Goal: Find specific page/section: Find specific page/section

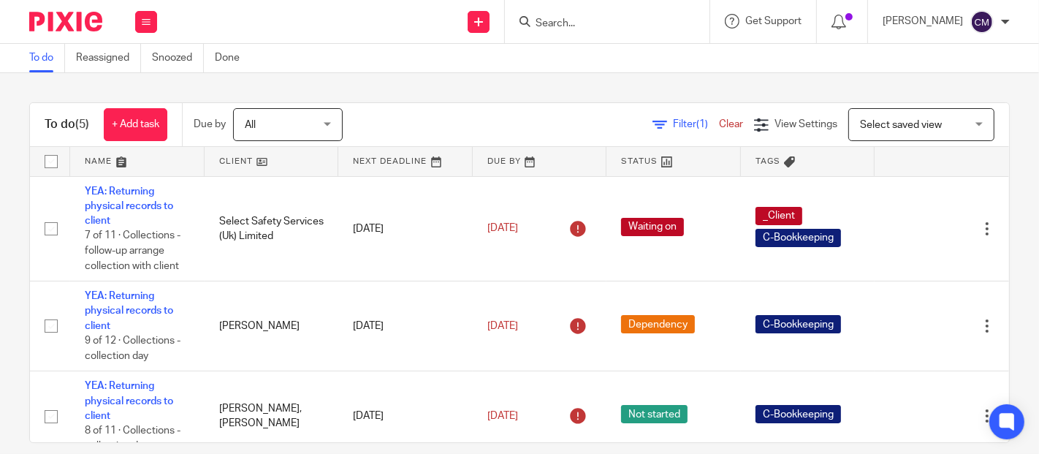
click at [573, 31] on div at bounding box center [607, 21] width 205 height 43
click at [575, 26] on input "Search" at bounding box center [599, 24] width 131 height 13
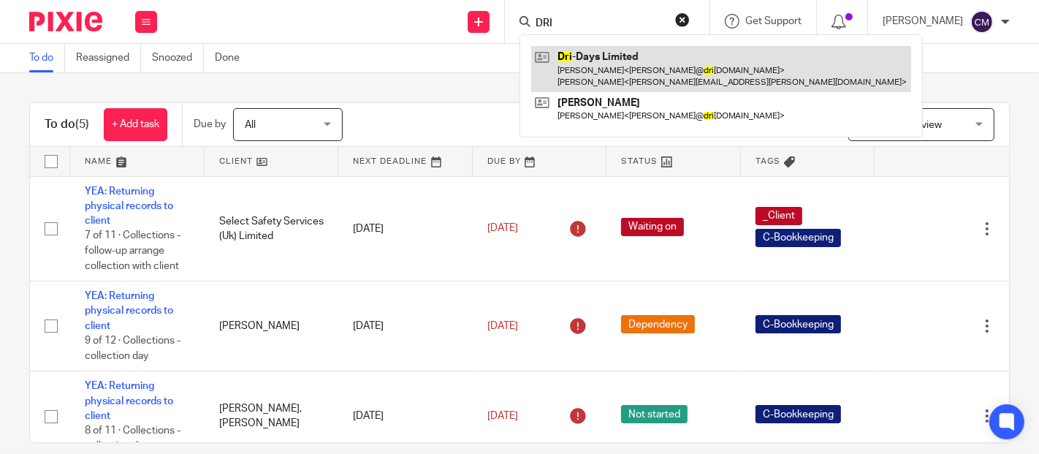
type input "DRI"
click at [590, 55] on link at bounding box center [721, 68] width 380 height 45
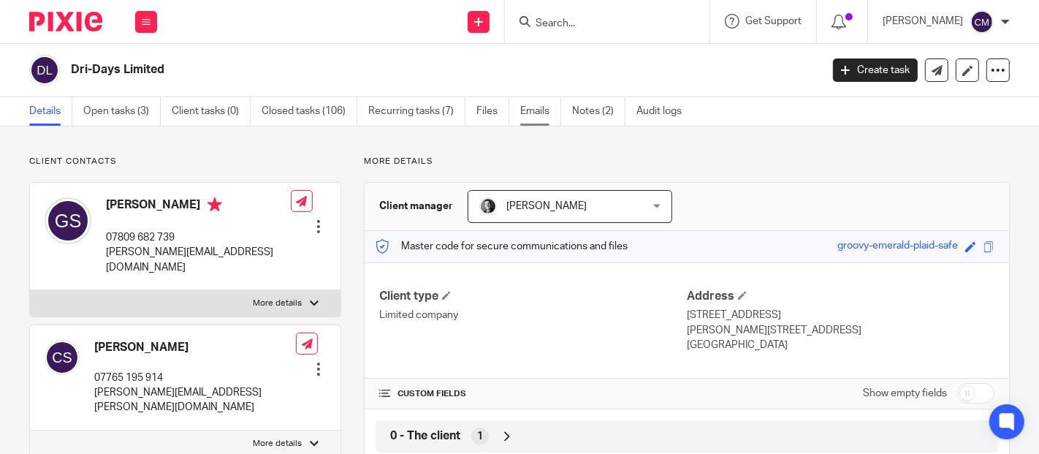
click at [540, 114] on link "Emails" at bounding box center [540, 111] width 41 height 28
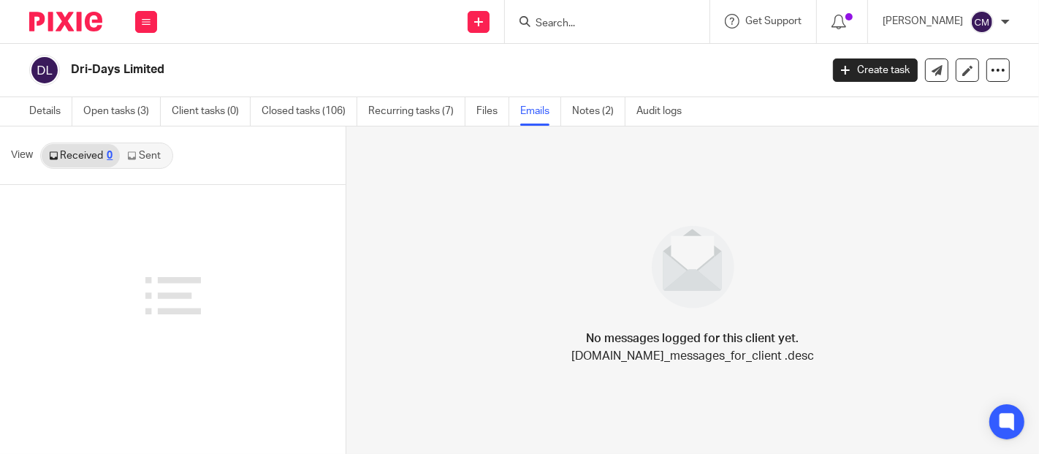
click at [142, 160] on link "Sent" at bounding box center [145, 155] width 51 height 23
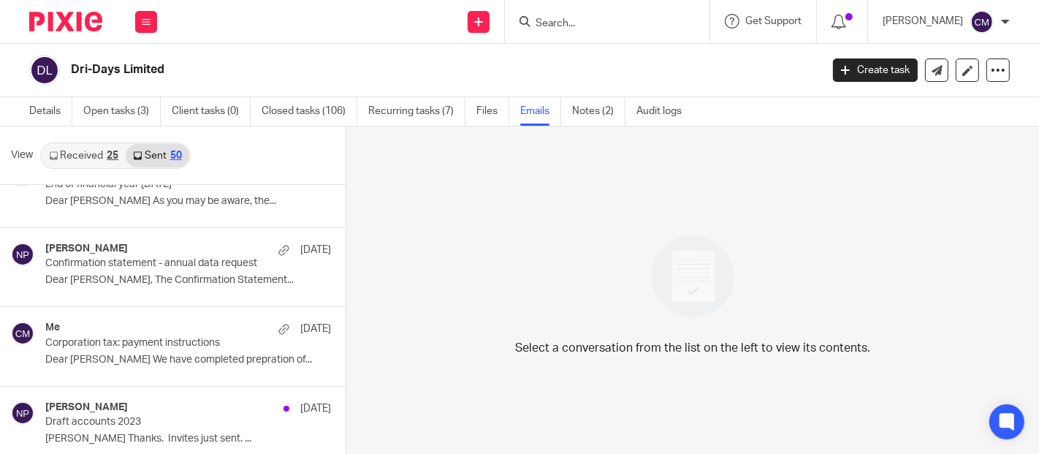
scroll to position [1542, 0]
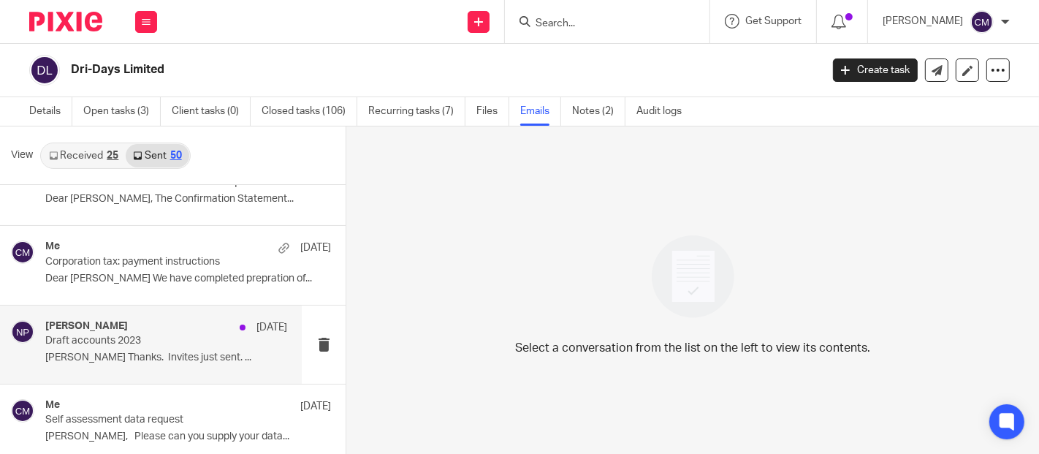
click at [170, 351] on p "Geoff Thanks. Invites just sent. ..." at bounding box center [166, 357] width 242 height 12
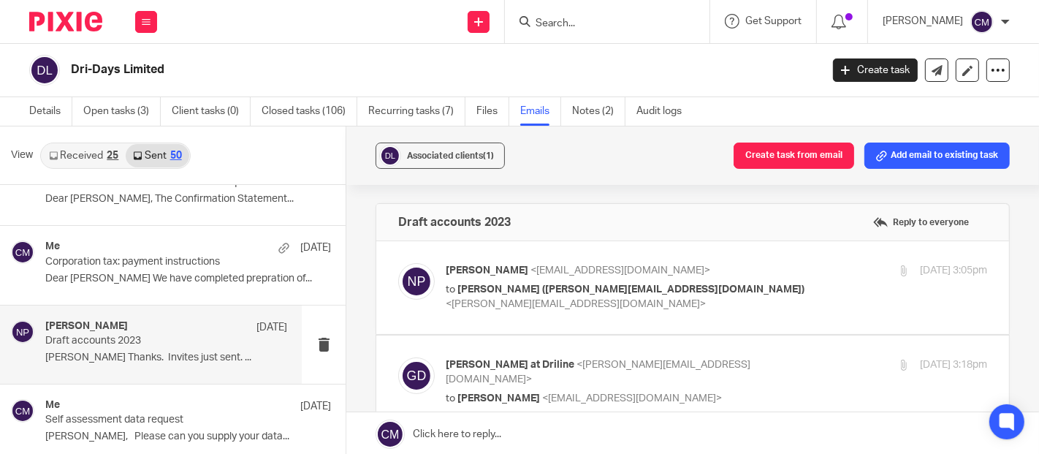
scroll to position [0, 0]
click at [718, 265] on p "Neville Pearson <np@adauxi.com>" at bounding box center [626, 270] width 361 height 15
checkbox input "true"
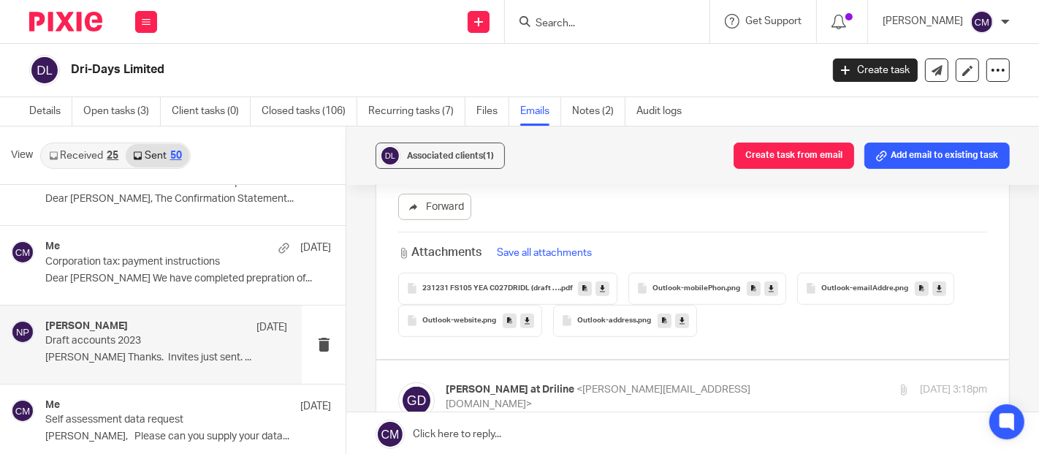
scroll to position [812, 0]
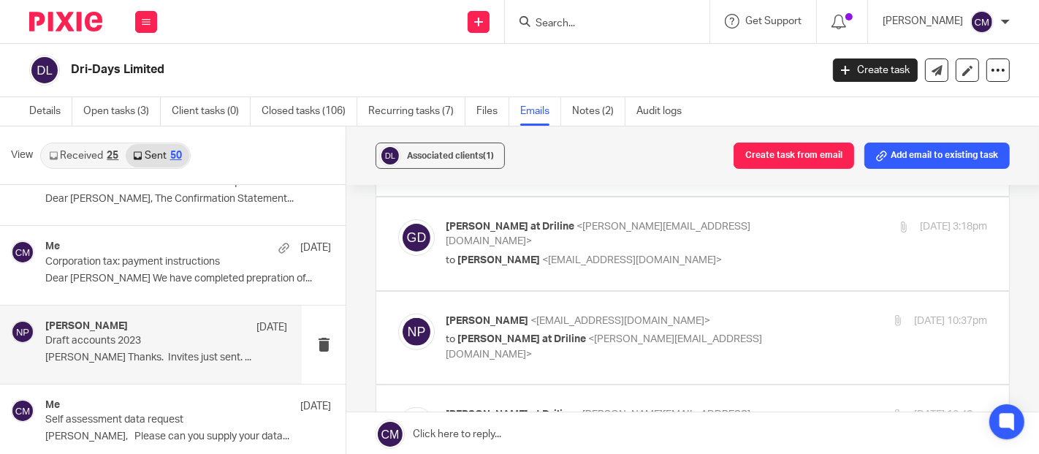
click at [725, 234] on div "Geoff at Driline <geoff@drilineservices.co.uk> to Neville Pearson <np@adauxi.co…" at bounding box center [626, 243] width 361 height 49
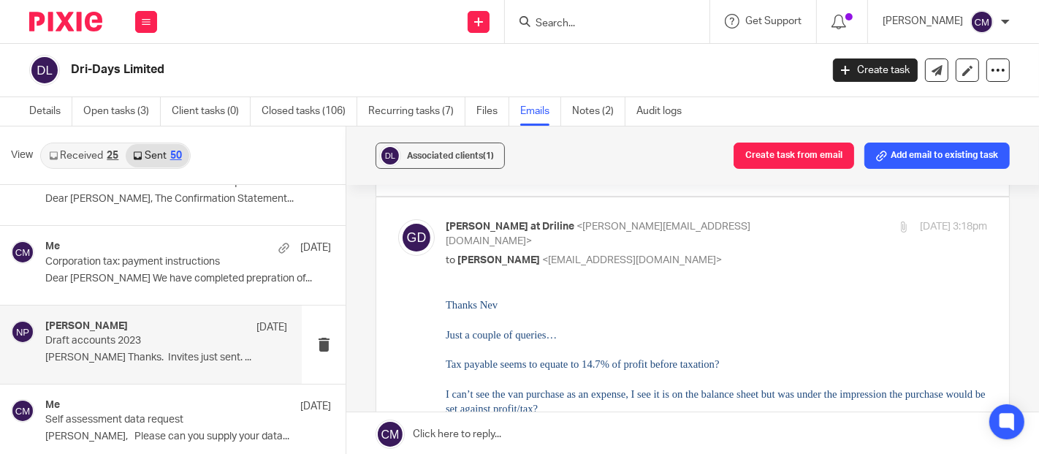
scroll to position [0, 0]
click at [725, 234] on div "Geoff at Driline <geoff@drilineservices.co.uk> to Neville Pearson <np@adauxi.co…" at bounding box center [626, 243] width 361 height 49
checkbox input "false"
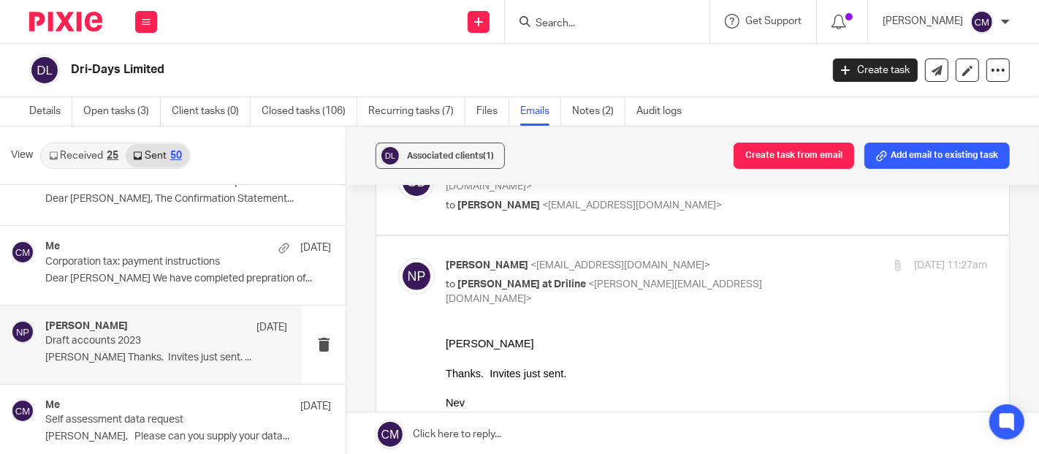
scroll to position [974, 0]
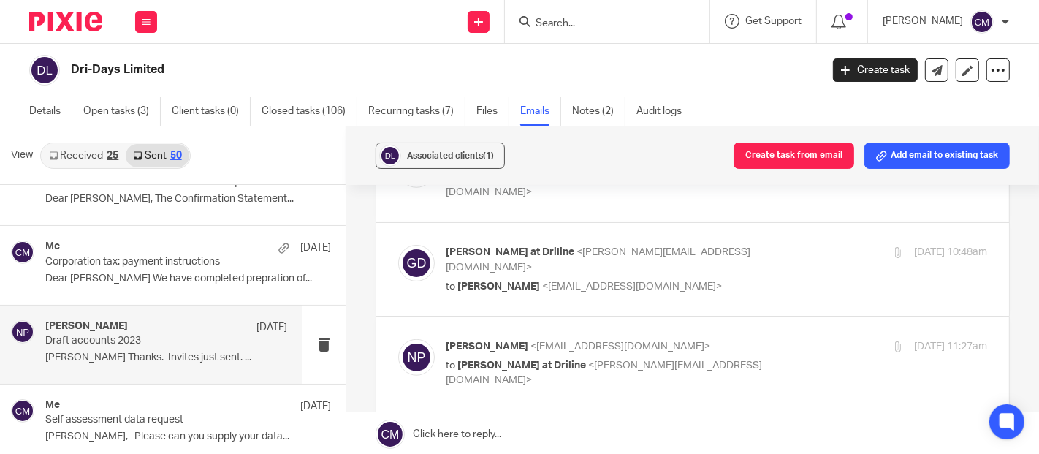
click at [716, 279] on p "to Neville Pearson <np@adauxi.com>" at bounding box center [626, 286] width 361 height 15
checkbox input "true"
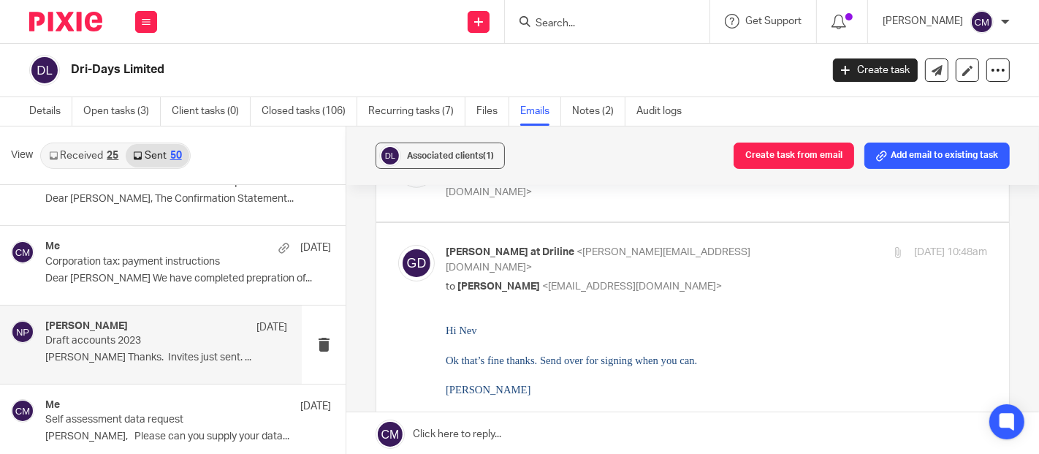
scroll to position [893, 0]
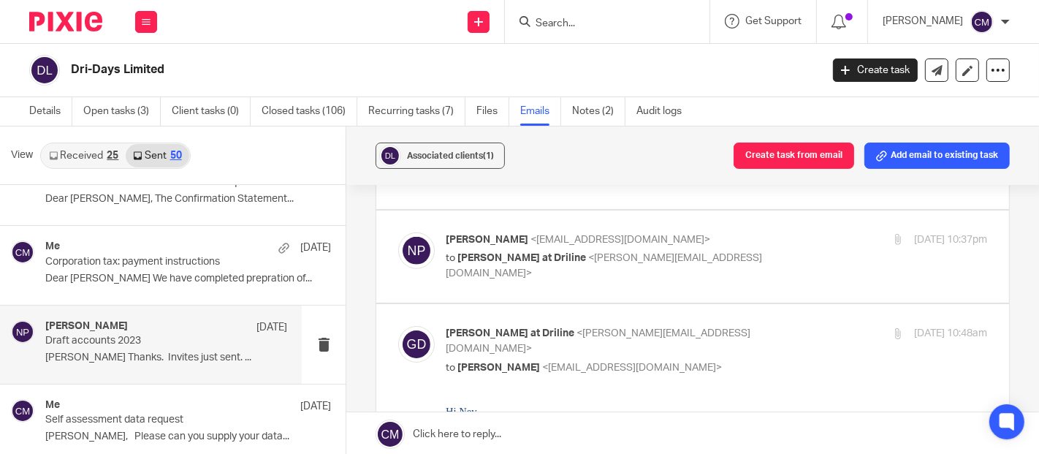
click at [716, 251] on p "to Geoff at Driline <geoff@drilineservices.co.uk>" at bounding box center [626, 266] width 361 height 30
checkbox input "true"
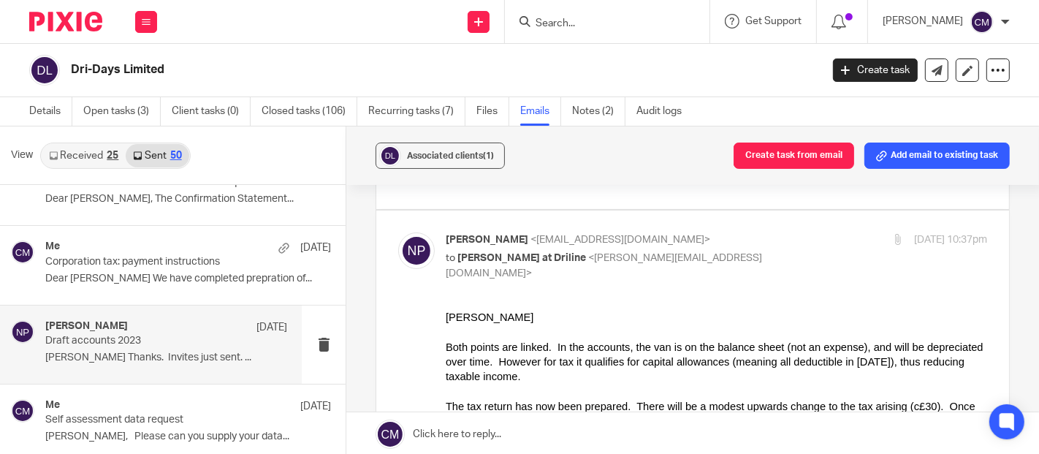
scroll to position [974, 0]
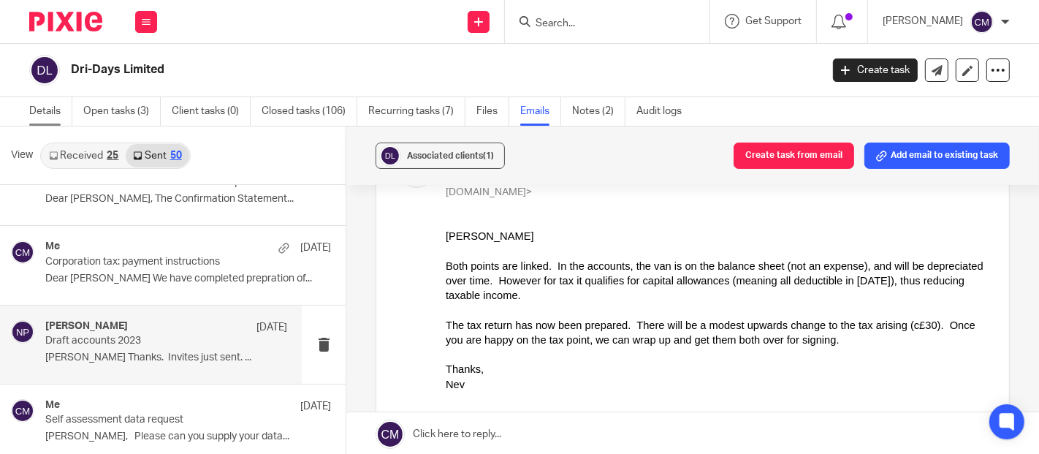
click at [34, 110] on link "Details" at bounding box center [50, 111] width 43 height 28
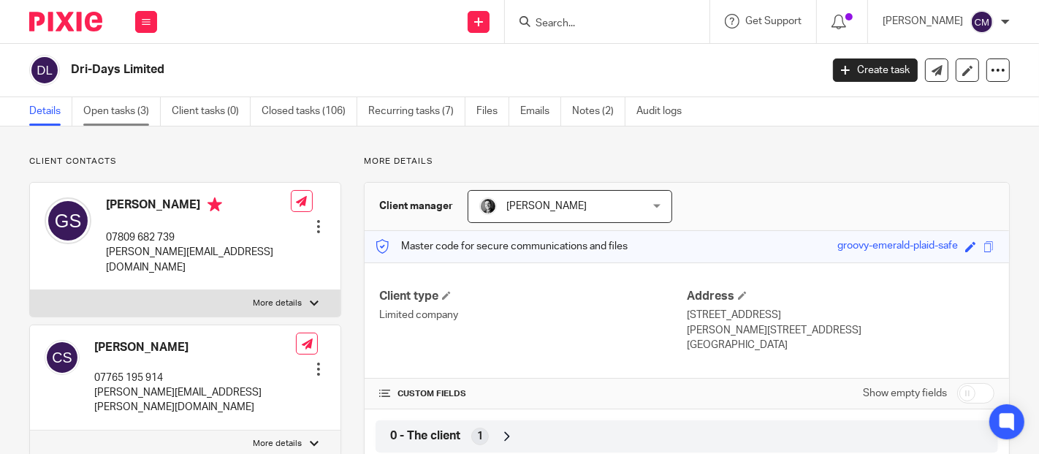
click at [98, 114] on link "Open tasks (3)" at bounding box center [121, 111] width 77 height 28
